Goal: Information Seeking & Learning: Learn about a topic

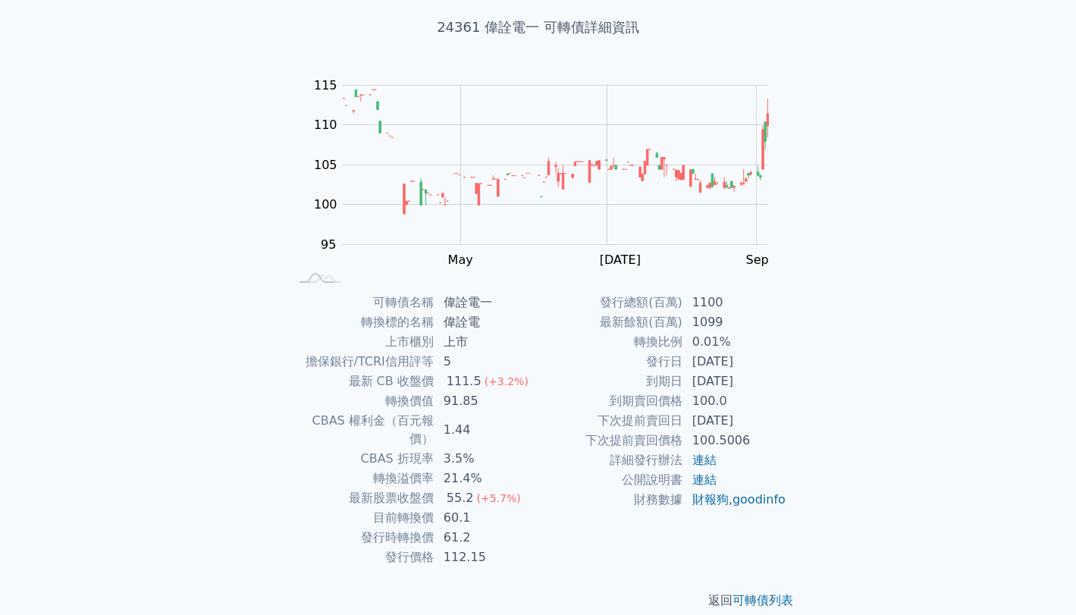
scroll to position [87, 0]
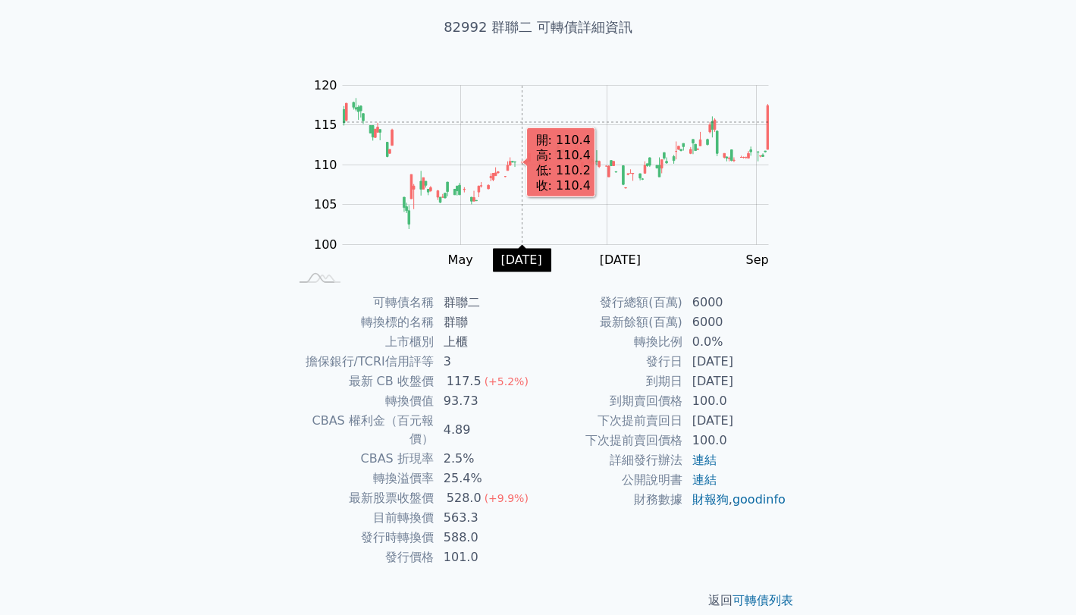
scroll to position [87, 0]
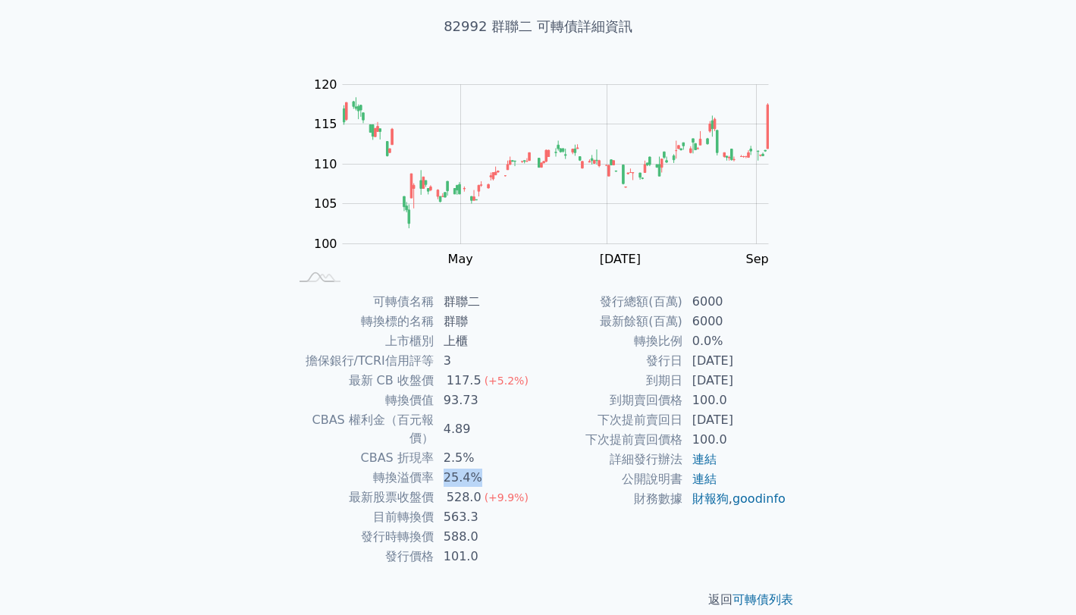
drag, startPoint x: 445, startPoint y: 459, endPoint x: 486, endPoint y: 460, distance: 41.0
click at [486, 468] on td "25.4%" at bounding box center [486, 478] width 104 height 20
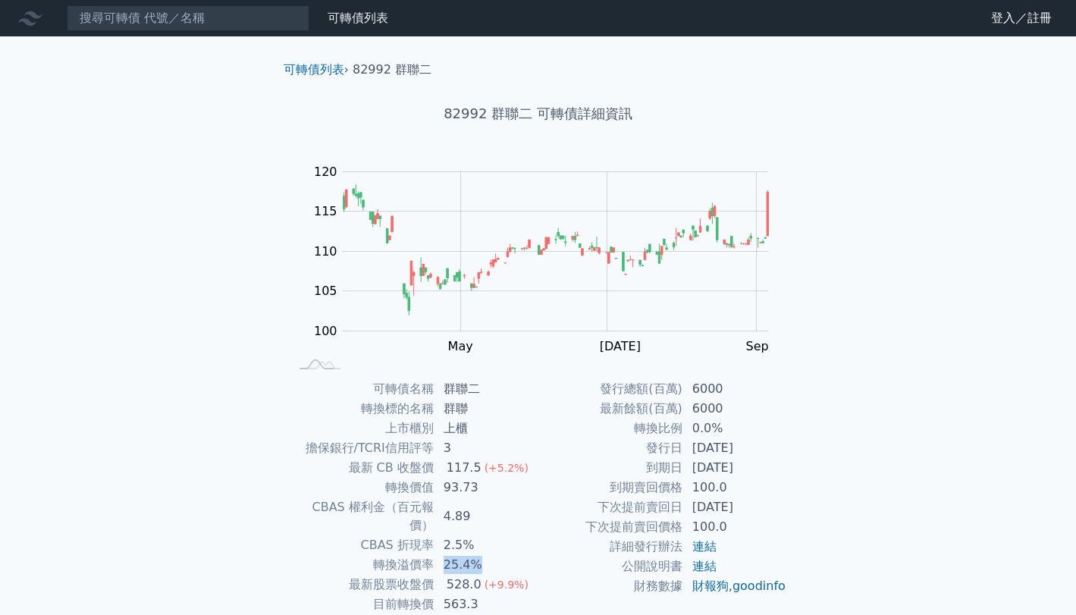
scroll to position [0, 0]
